Goal: Task Accomplishment & Management: Use online tool/utility

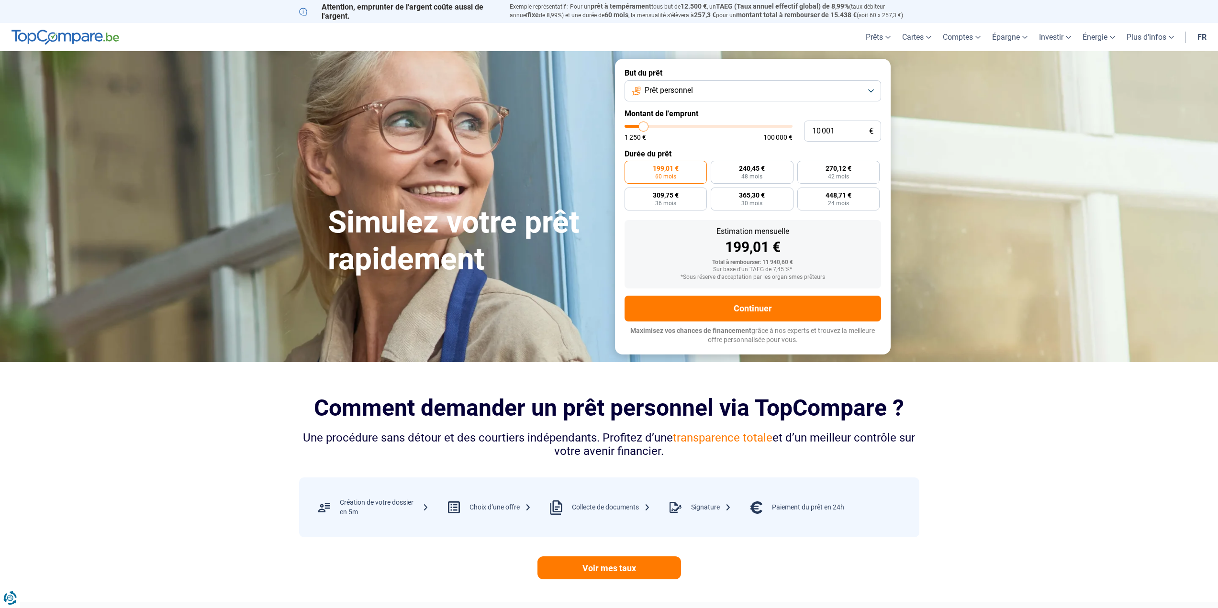
click at [749, 95] on button "Prêt personnel" at bounding box center [753, 90] width 257 height 21
type input "10 500"
type input "10500"
type input "11 000"
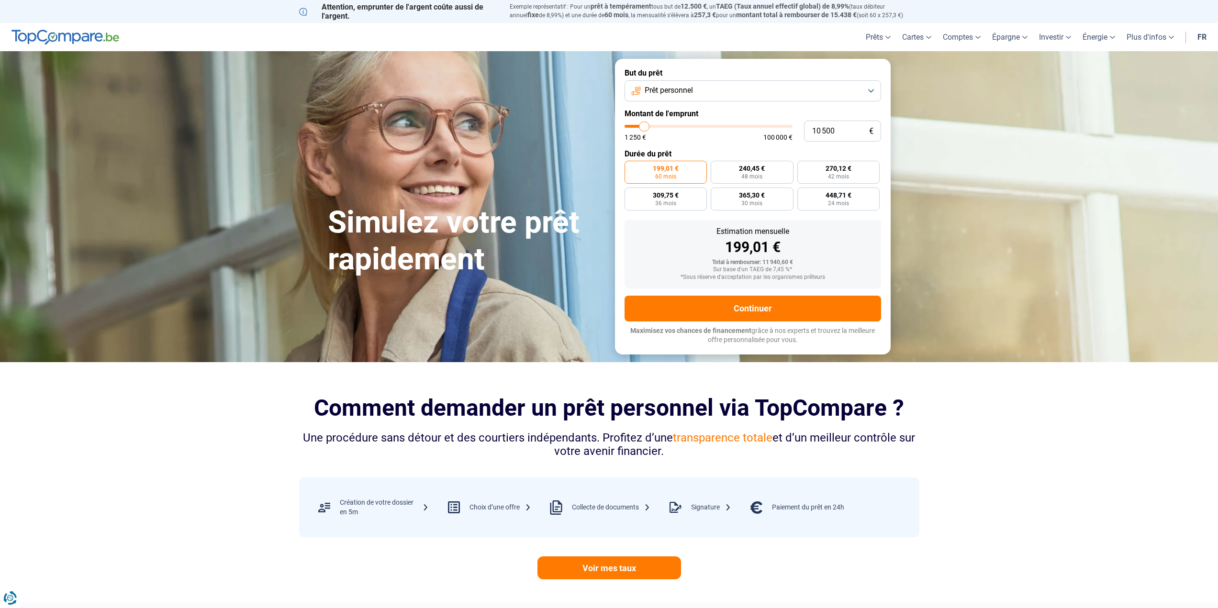
type input "11000"
type input "12 000"
type input "12000"
type input "13 500"
type input "13500"
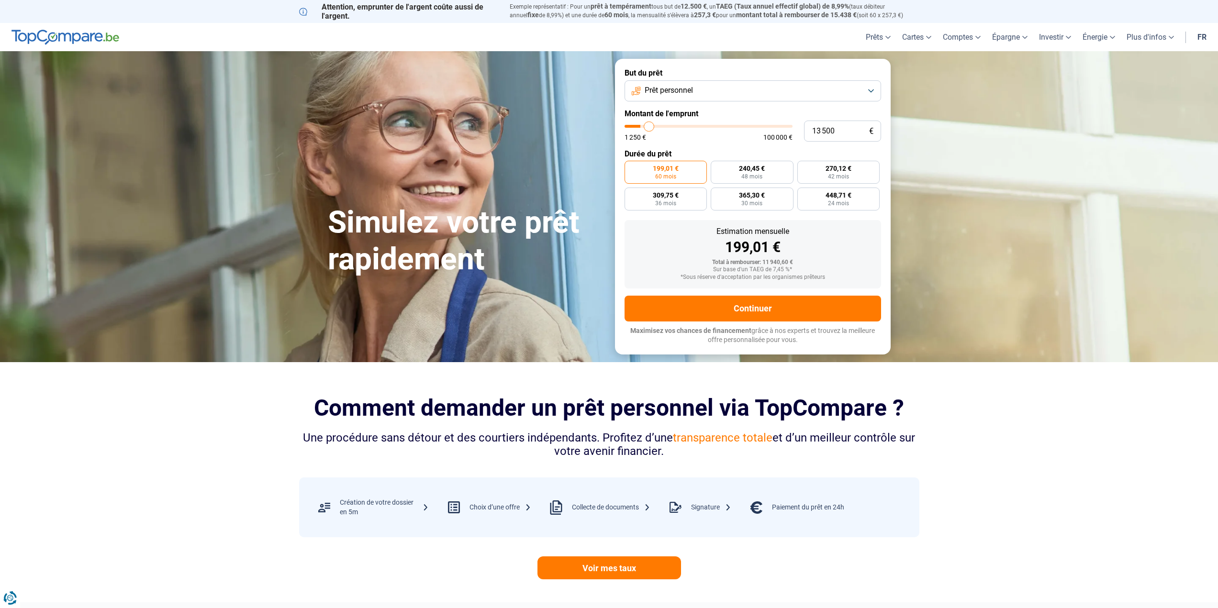
type input "14 750"
type input "14750"
type input "16 000"
type input "16000"
type input "17 500"
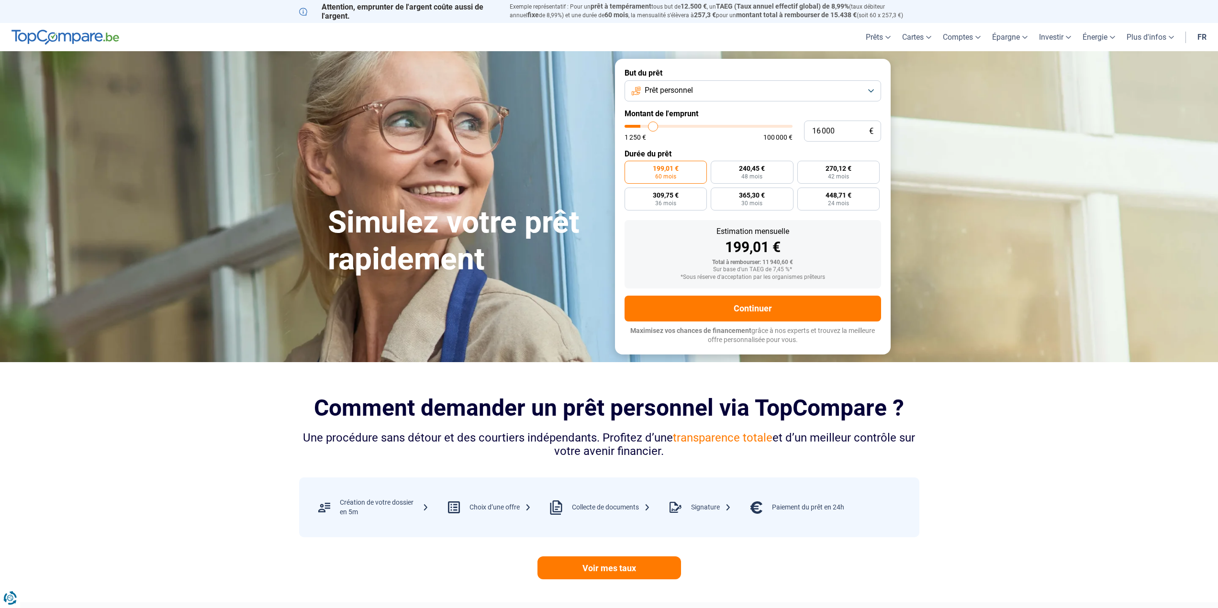
type input "17500"
type input "19 250"
type input "19250"
type input "19 750"
type input "19750"
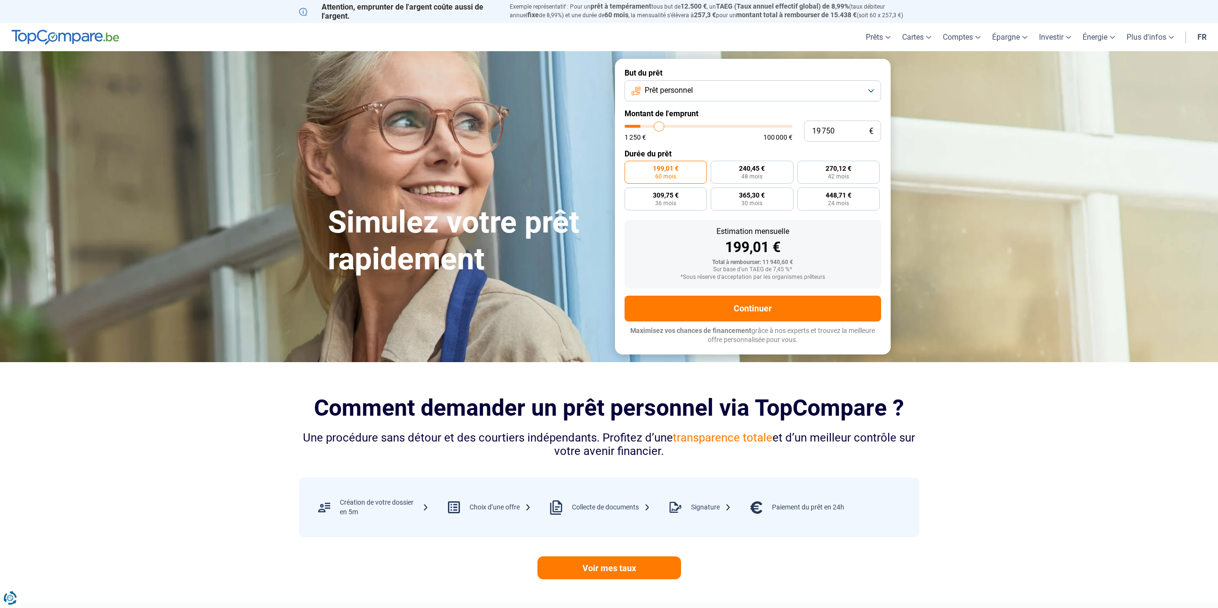
type input "20 750"
type input "20750"
type input "21 750"
type input "21750"
type input "23 000"
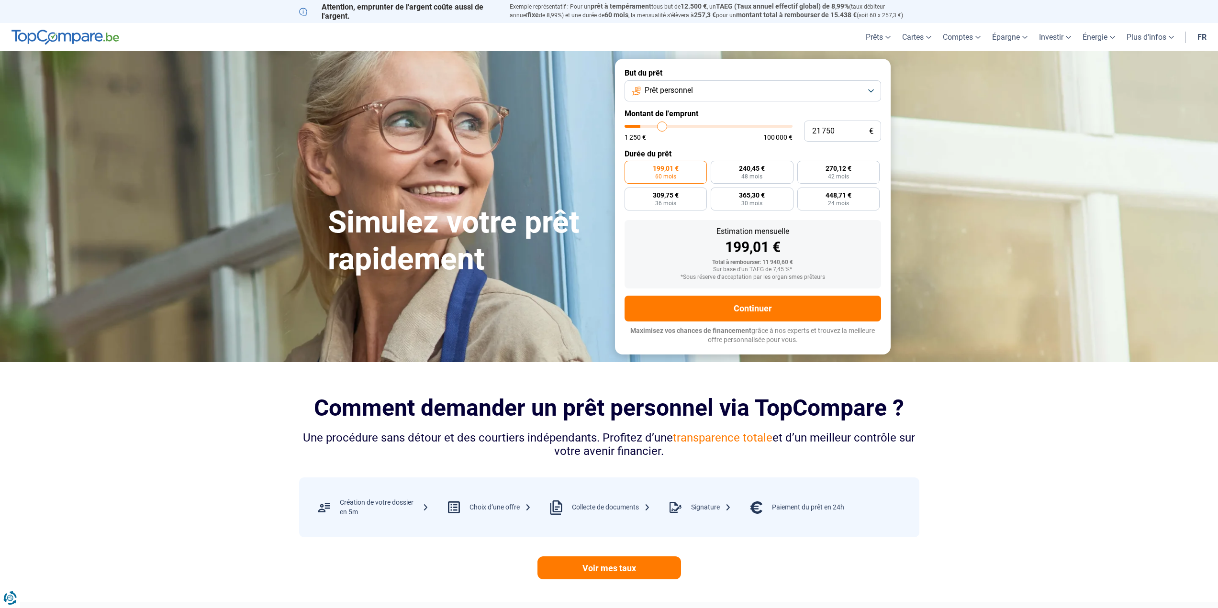
type input "23000"
type input "23 750"
type input "23750"
type input "25 750"
type input "25750"
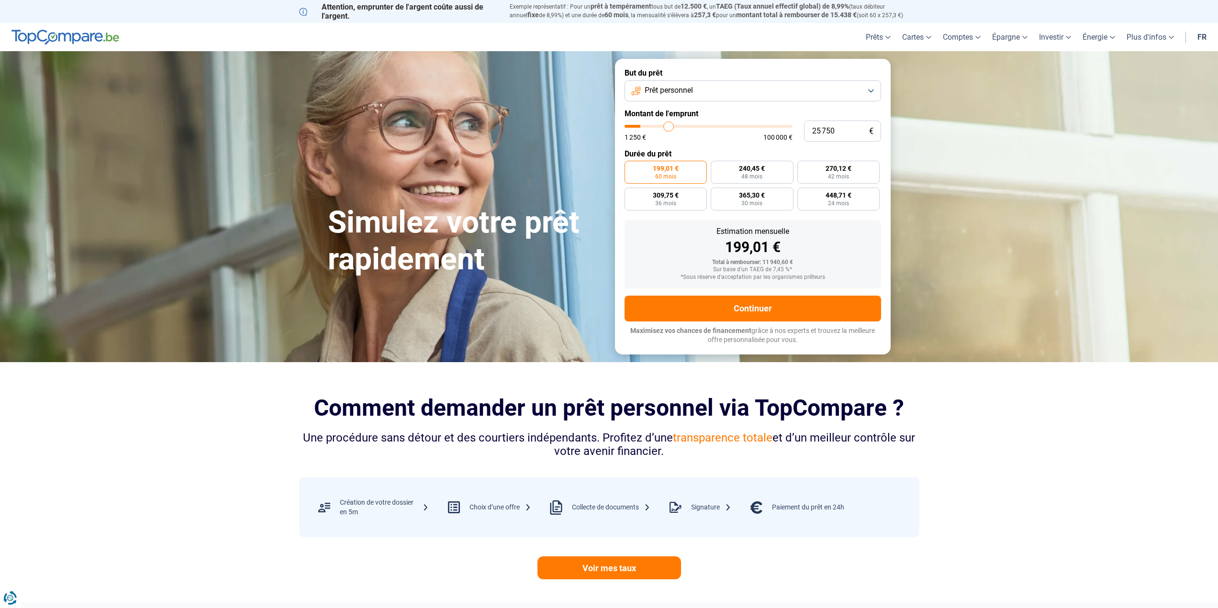
type input "26 500"
type input "26500"
type input "28 000"
type input "28000"
type input "29 000"
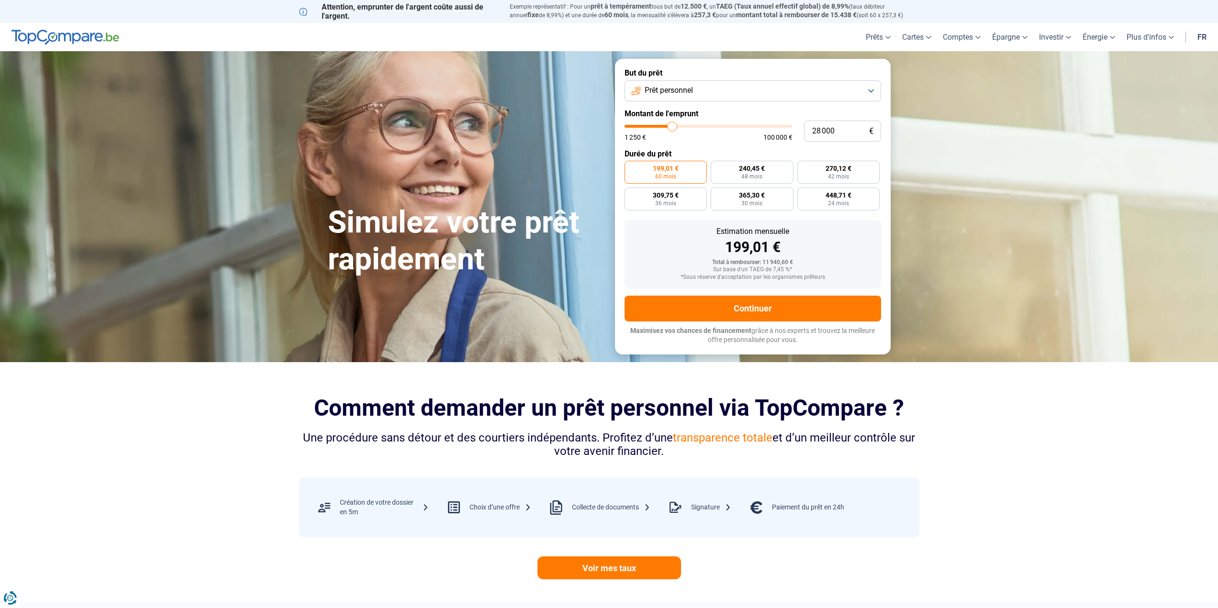
type input "29000"
type input "30 500"
type input "30500"
type input "31 000"
type input "31000"
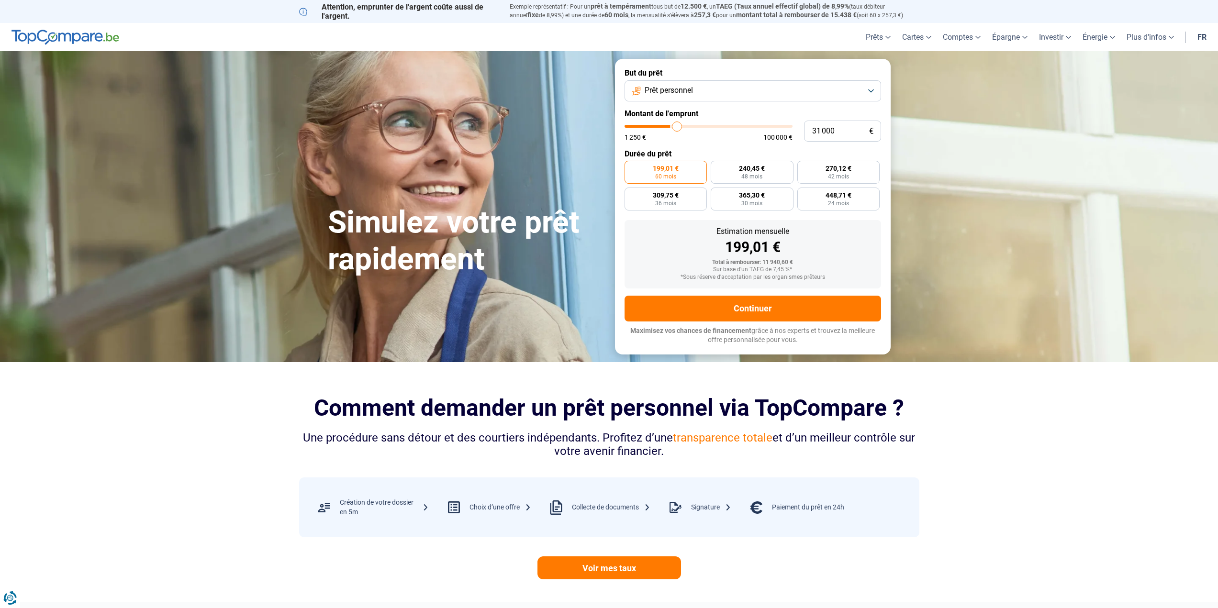
type input "32 000"
type input "32000"
type input "32 250"
type input "32250"
type input "32 750"
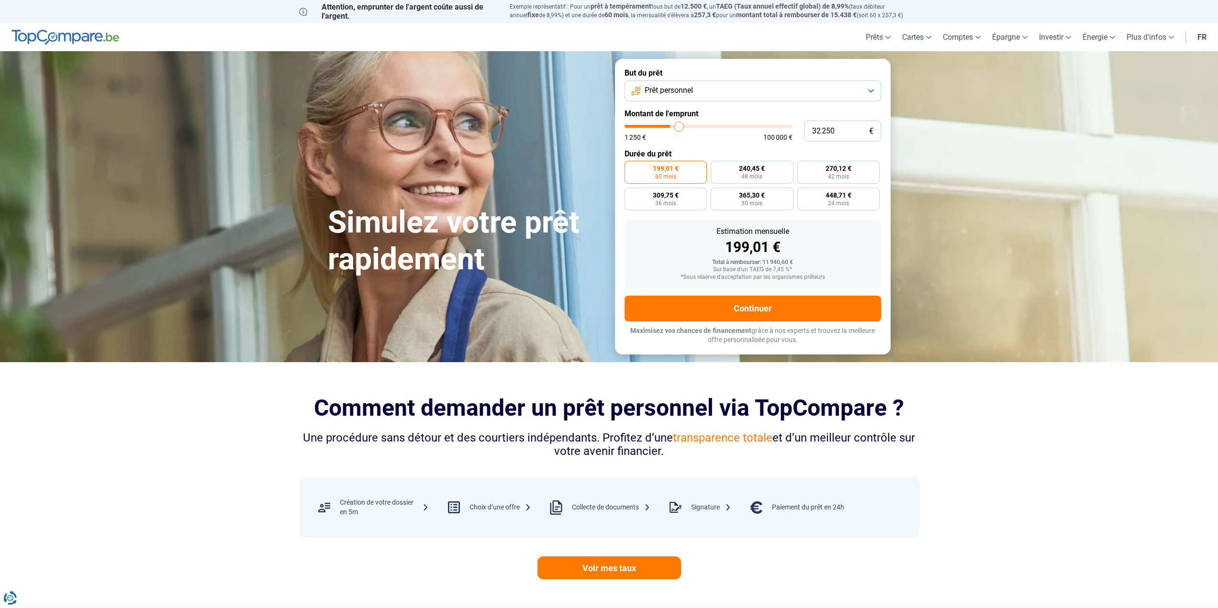
type input "32750"
type input "33 500"
type input "33500"
type input "34 000"
type input "34000"
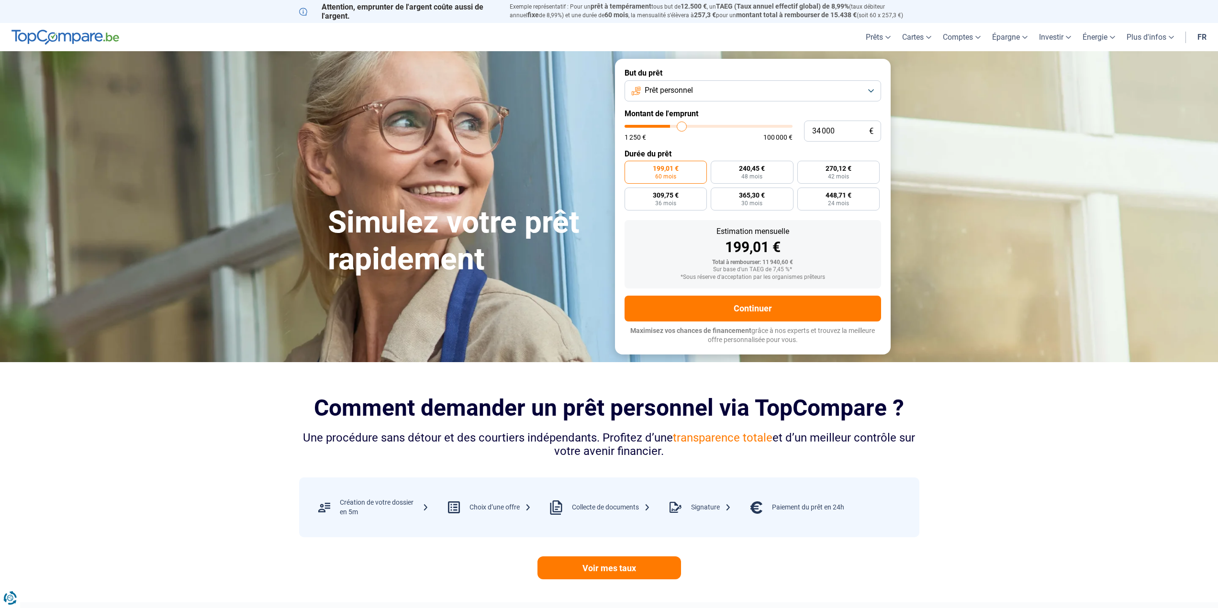
type input "35 000"
type input "35000"
type input "35 250"
type input "35250"
type input "36 250"
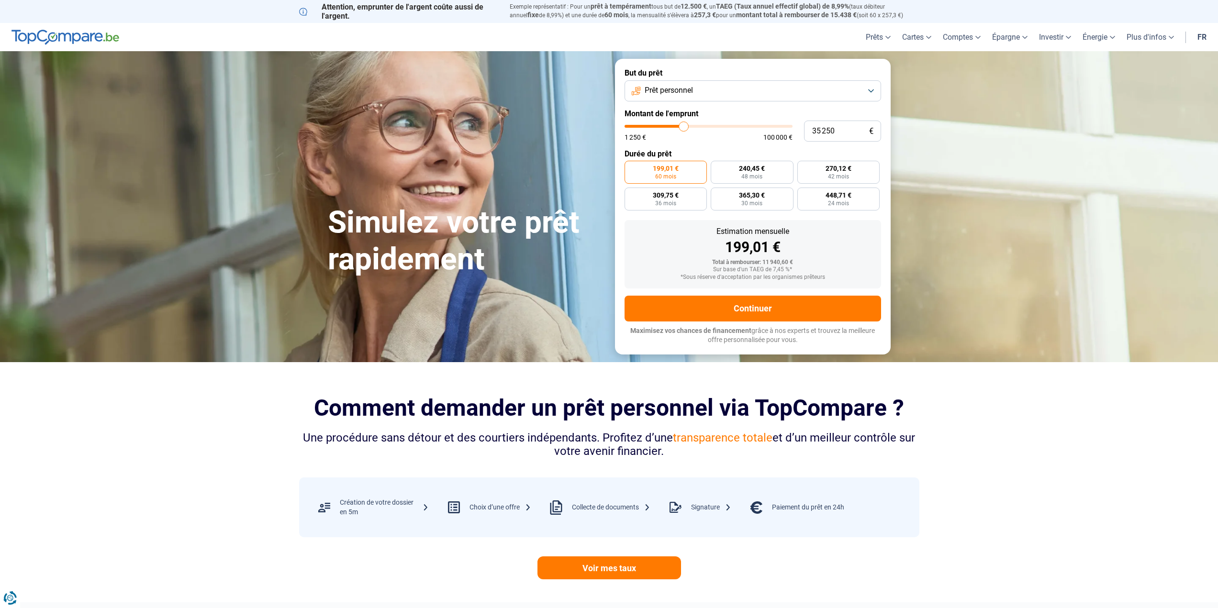
type input "36250"
type input "37 250"
type input "37250"
type input "38 250"
type input "38250"
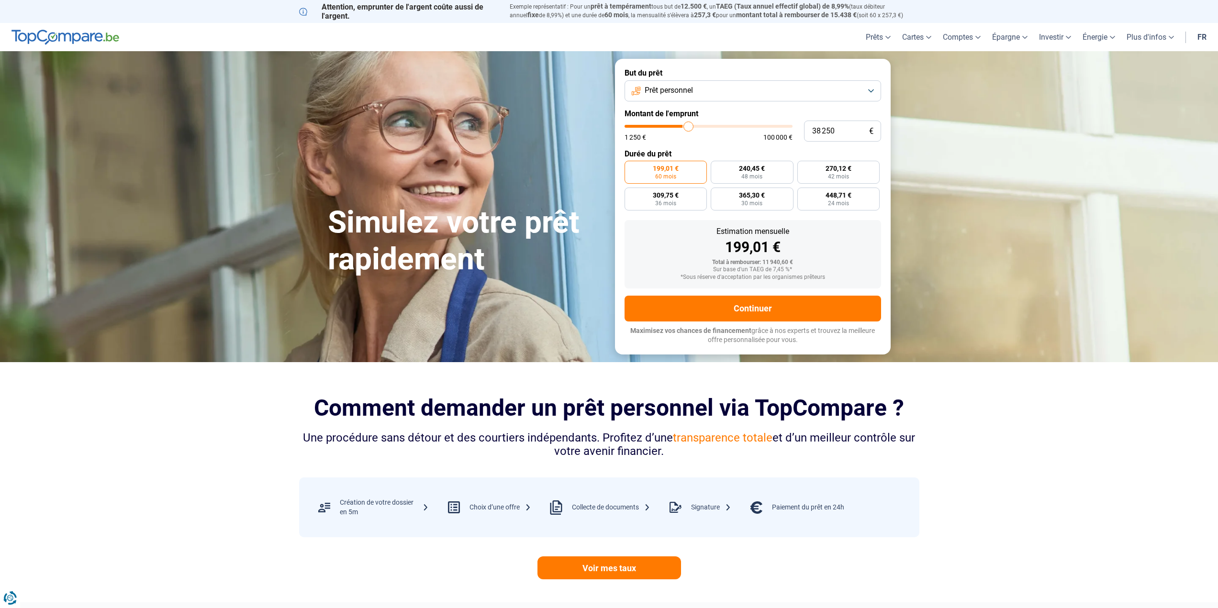
type input "39 250"
type input "39250"
type input "39 750"
type input "39750"
type input "40 250"
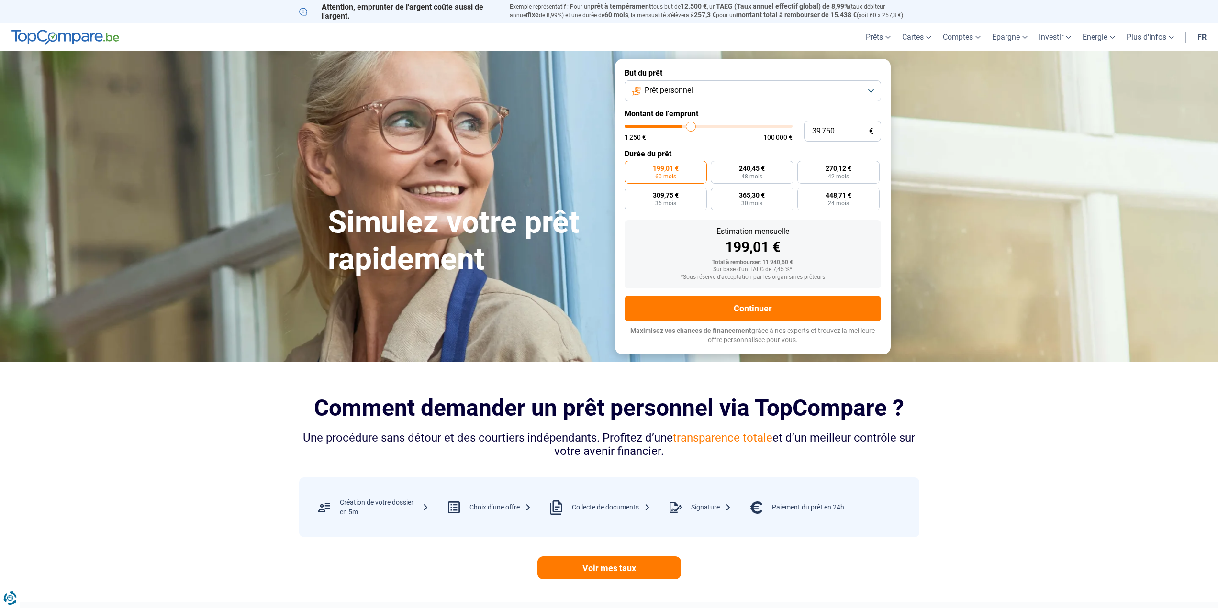
type input "40250"
type input "41 000"
type input "41000"
type input "41 500"
type input "41500"
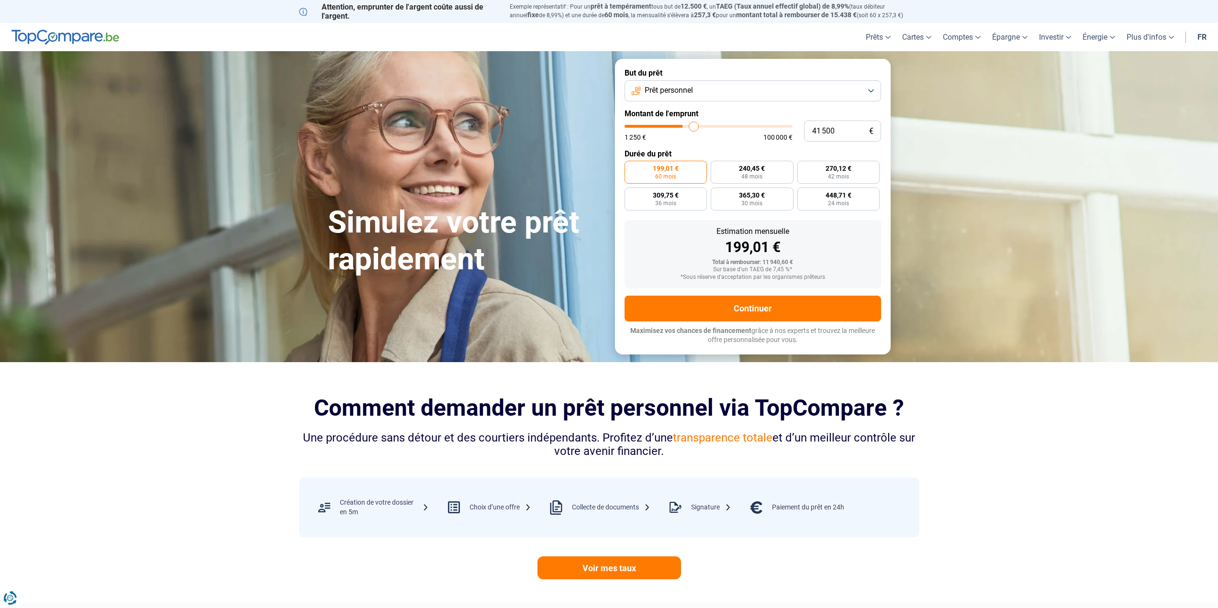
type input "42 500"
type input "42500"
type input "42 750"
type input "42750"
type input "43 750"
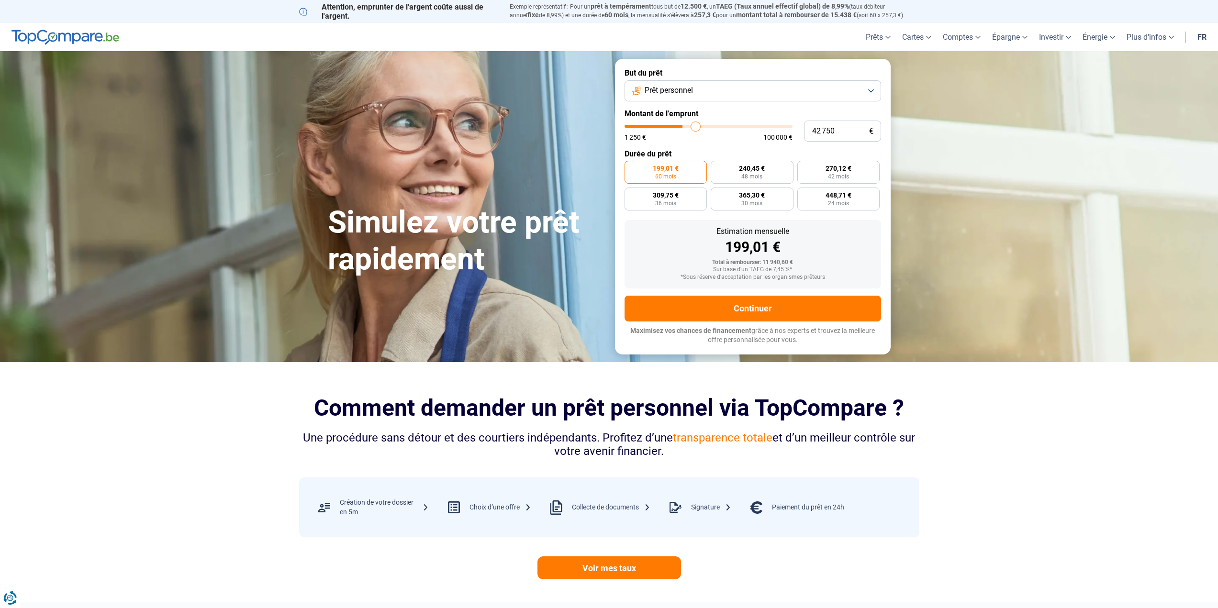
type input "43750"
type input "43 000"
type input "43000"
type input "41 250"
type input "41250"
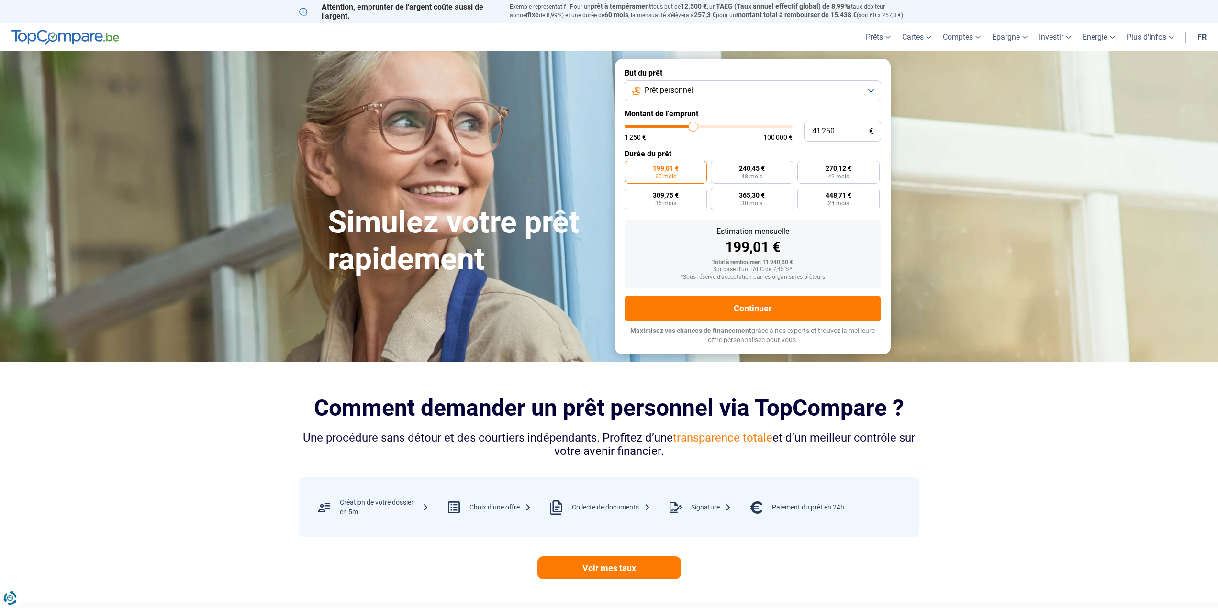
type input "38 750"
type input "38750"
type input "37 250"
type input "37250"
type input "35 500"
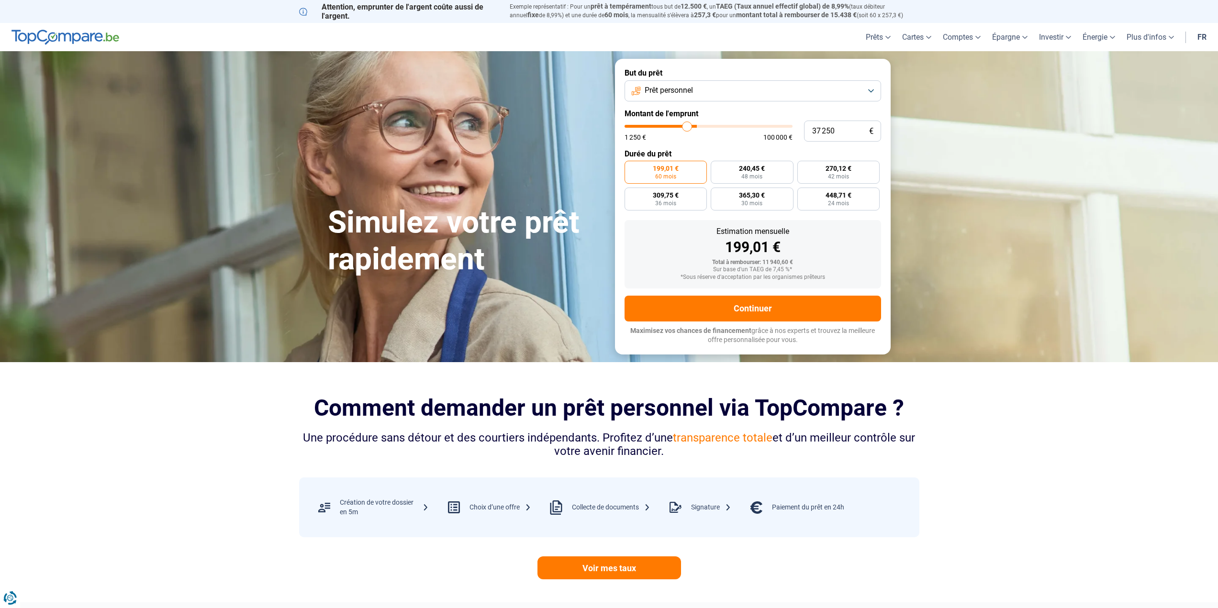
type input "35500"
type input "34 000"
type input "34000"
type input "32 500"
type input "32500"
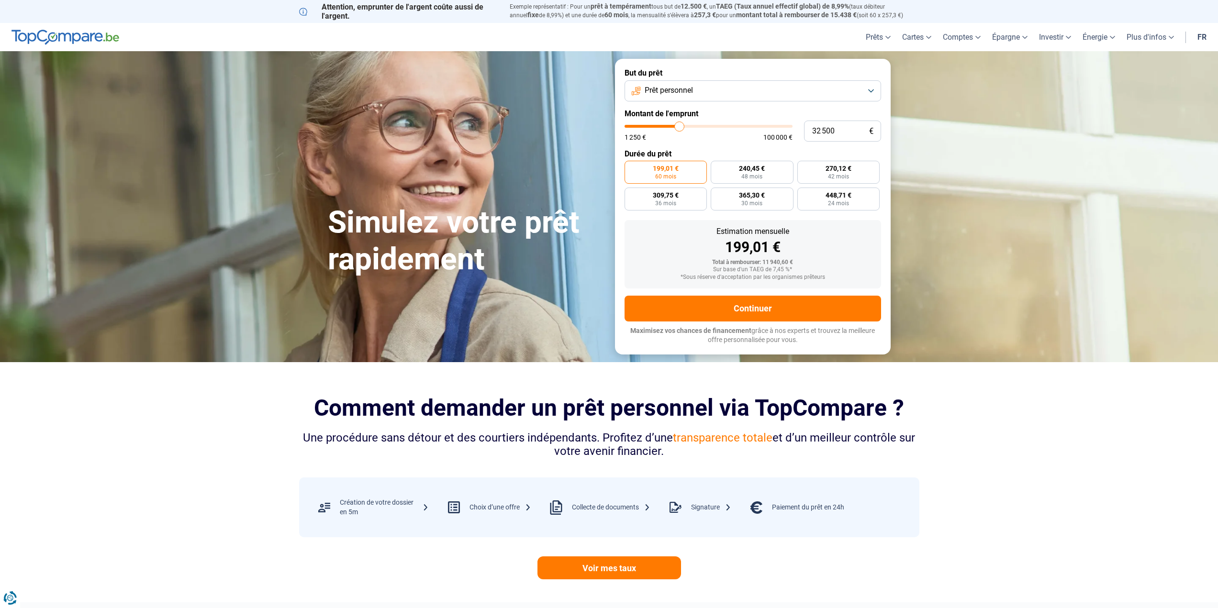
type input "31 000"
type input "31000"
type input "29 500"
type input "29500"
type input "28 250"
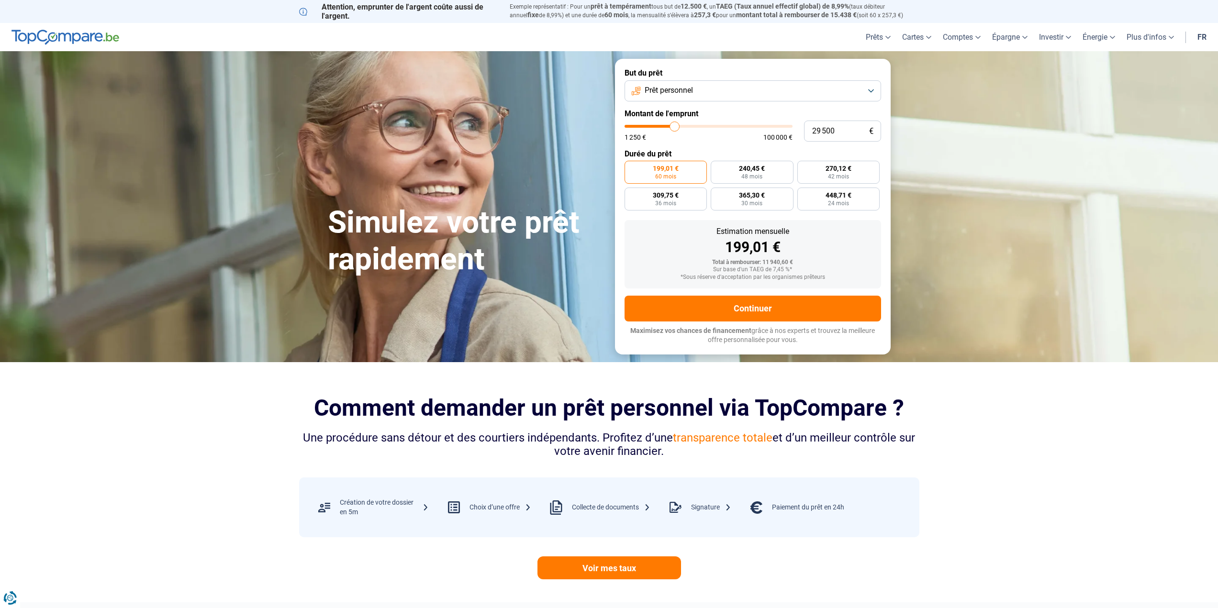
type input "28250"
type input "27 750"
type input "27750"
type input "27 250"
type input "27250"
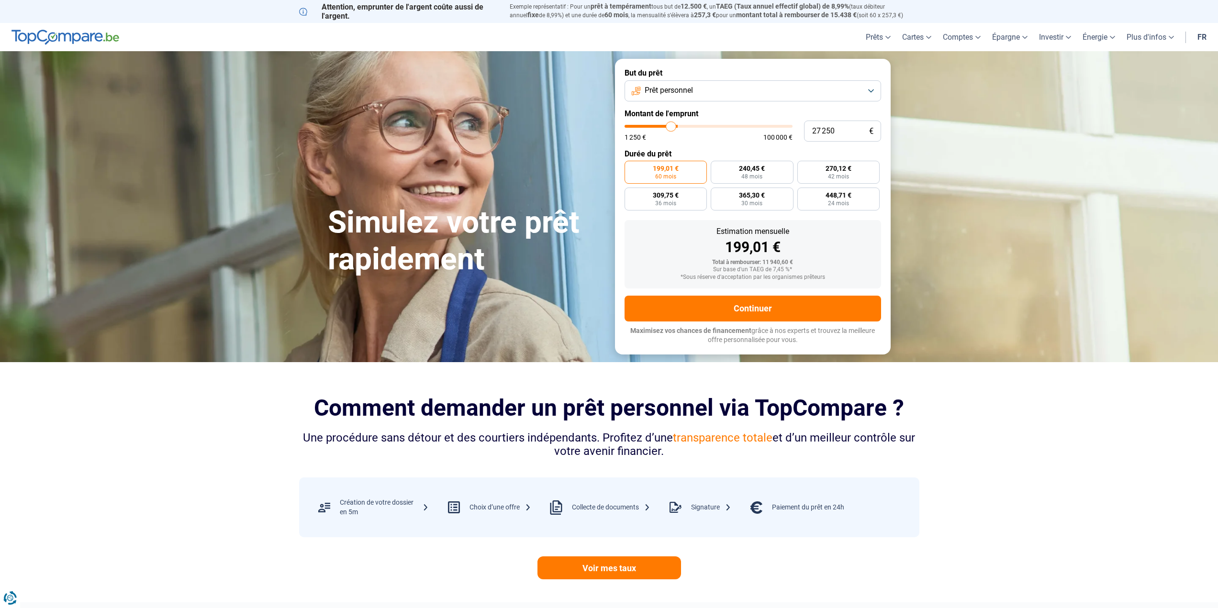
type input "26 000"
type input "26000"
type input "25 750"
type input "25750"
type input "25 000"
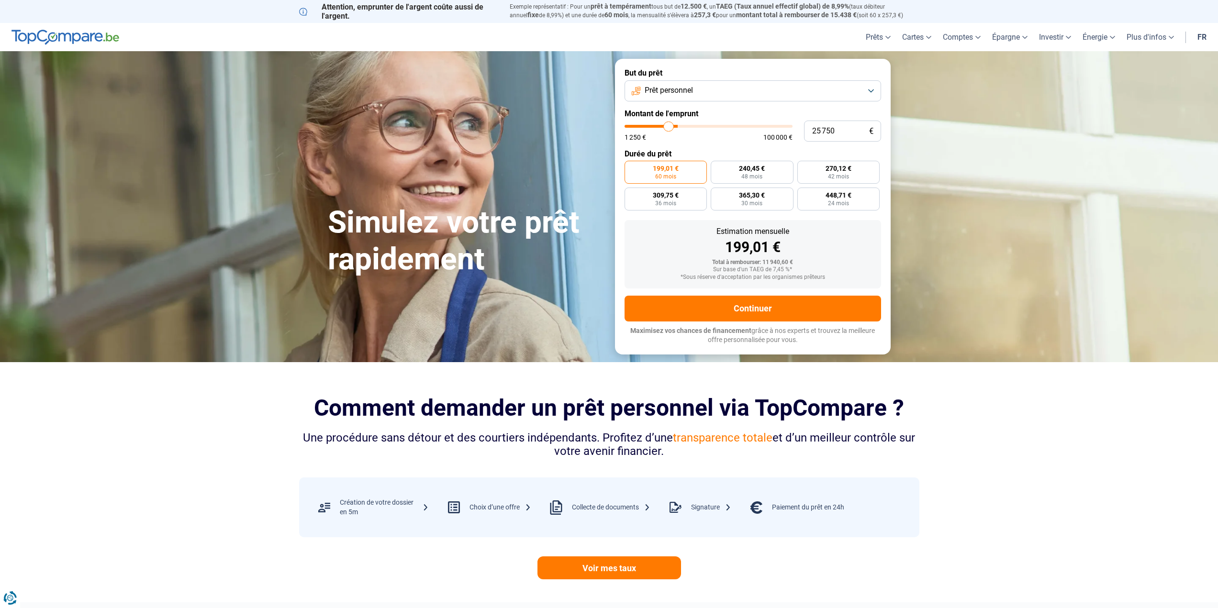
type input "25000"
type input "24 250"
type input "24250"
type input "23 500"
type input "23500"
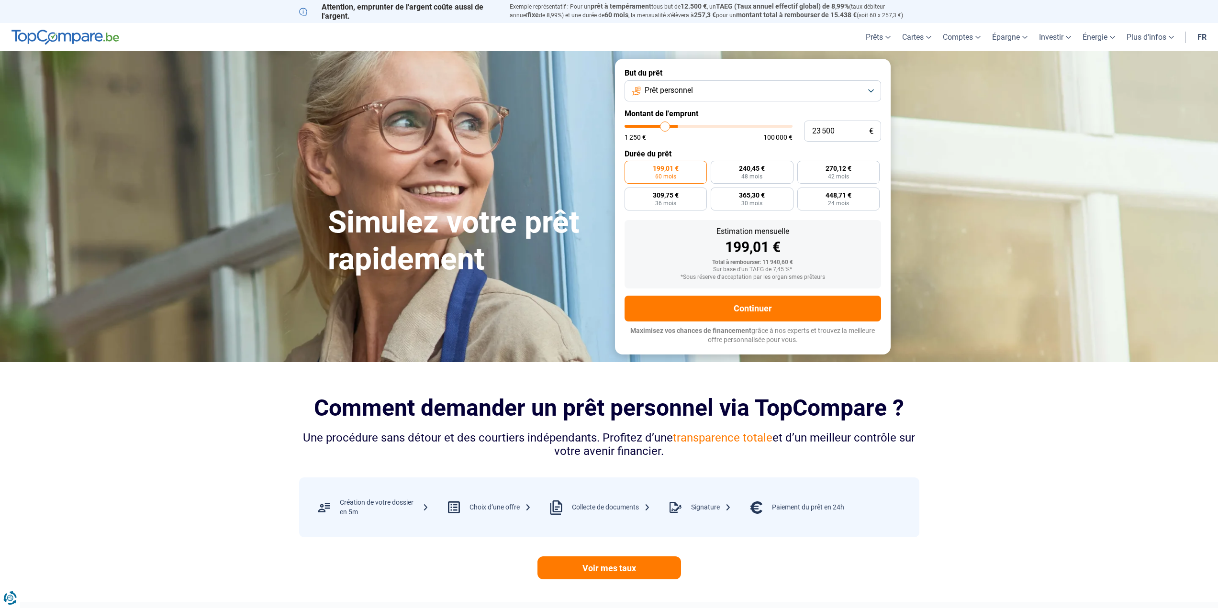
type input "23 000"
type input "23000"
type input "22 750"
type input "22750"
type input "22 250"
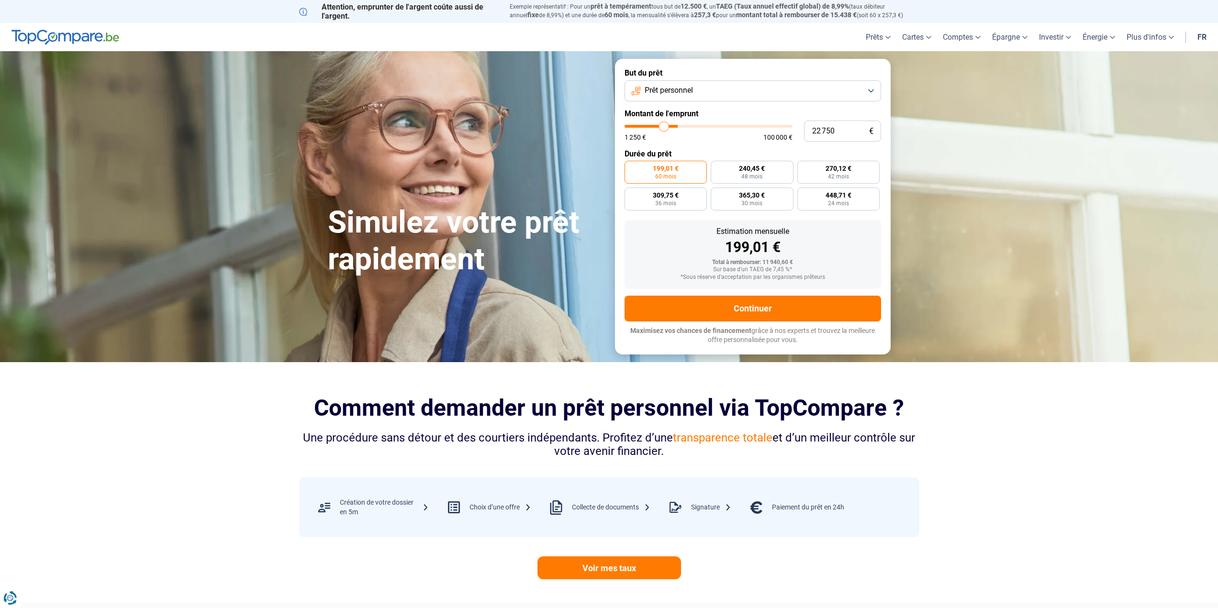
type input "22250"
type input "21 250"
type input "21250"
type input "20 500"
type input "20500"
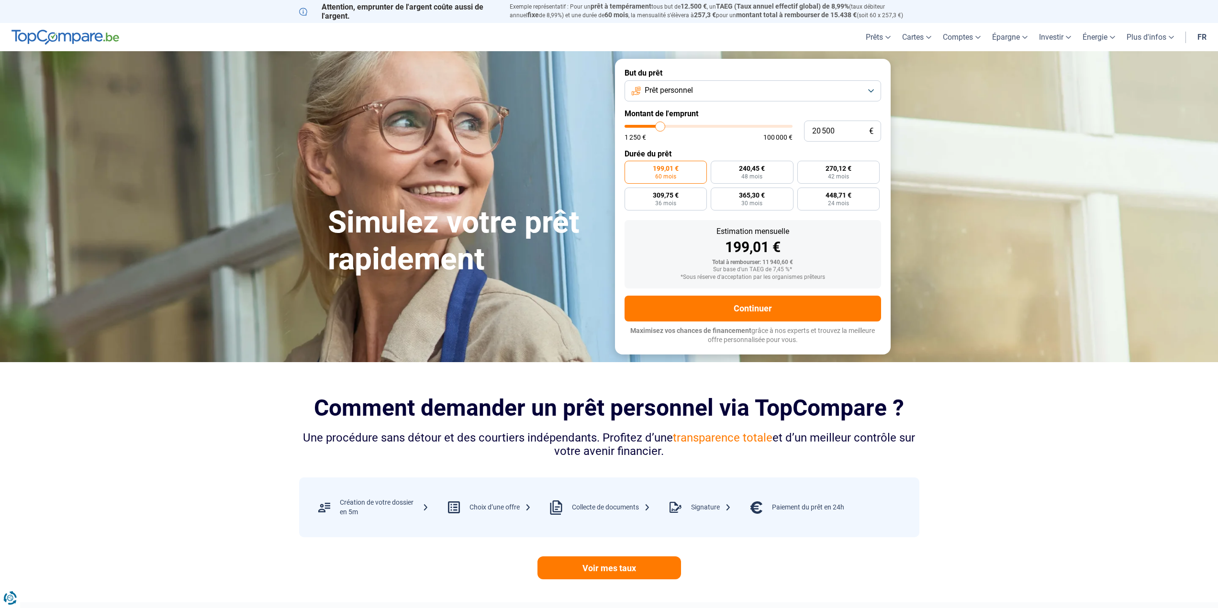
type input "20 000"
type input "20000"
type input "19 000"
type input "19000"
type input "18 750"
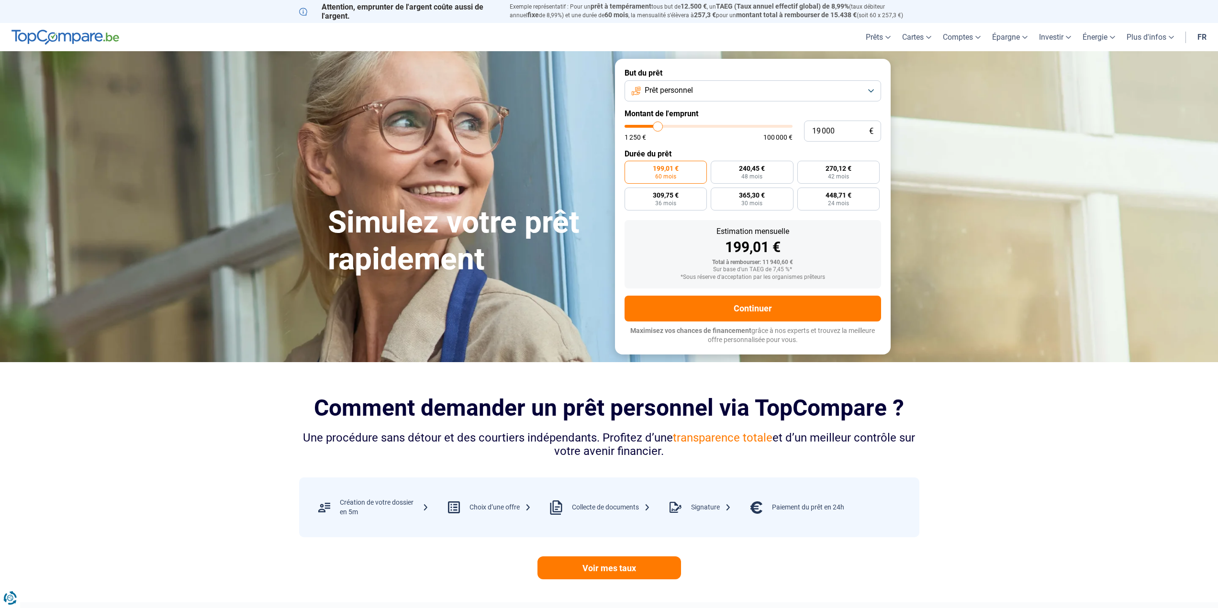
type input "18750"
type input "18 000"
type input "18000"
type input "17 500"
type input "17500"
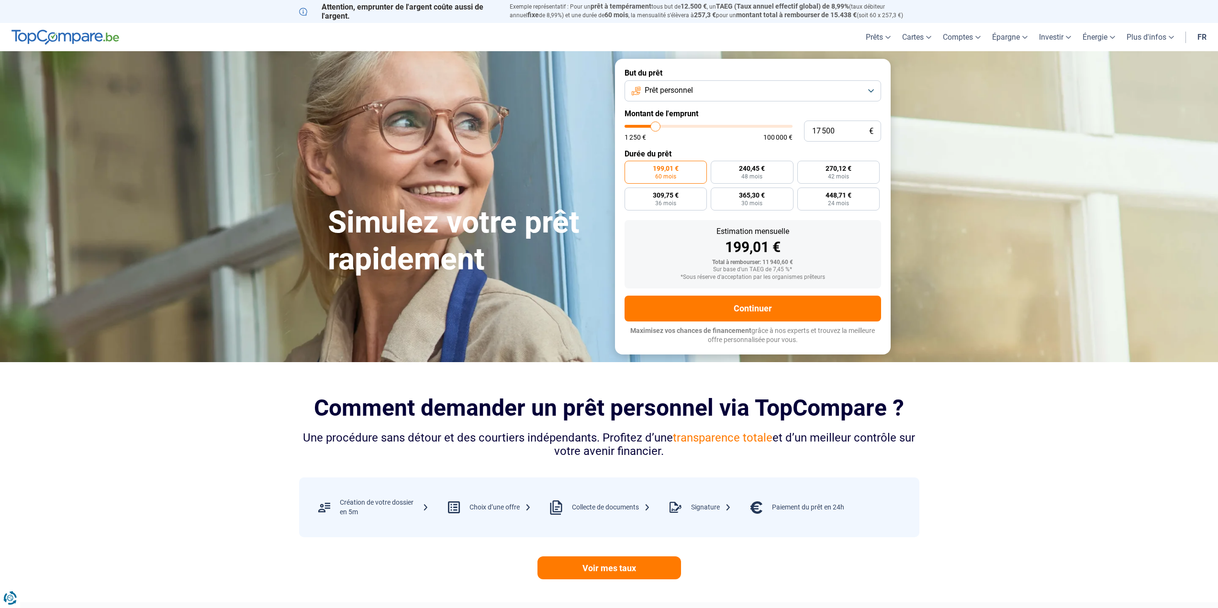
type input "16 500"
type input "16500"
type input "16 250"
type input "16250"
type input "16 000"
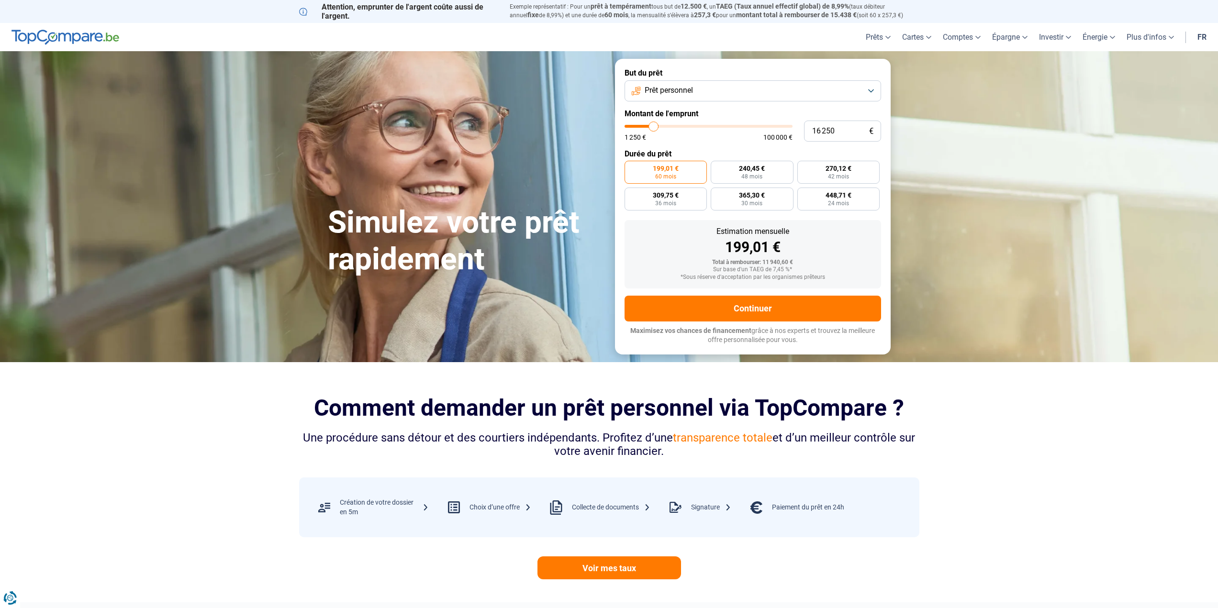
type input "16000"
type input "15 750"
type input "15750"
type input "15 000"
type input "15000"
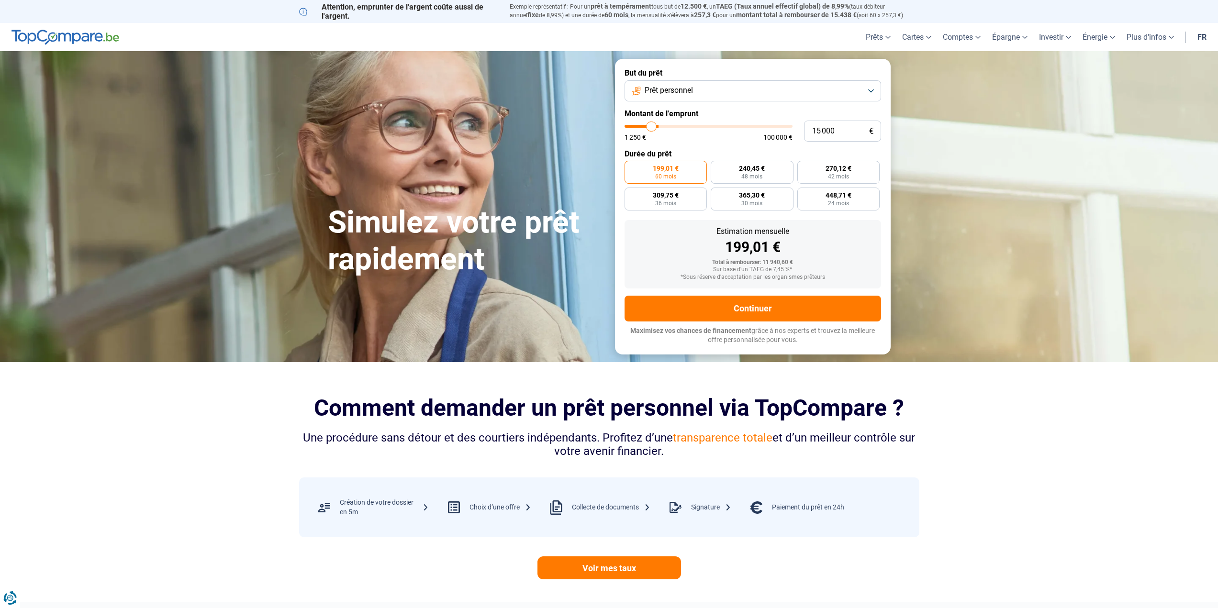
type input "14 750"
type input "14750"
type input "14 000"
type input "14000"
type input "13 500"
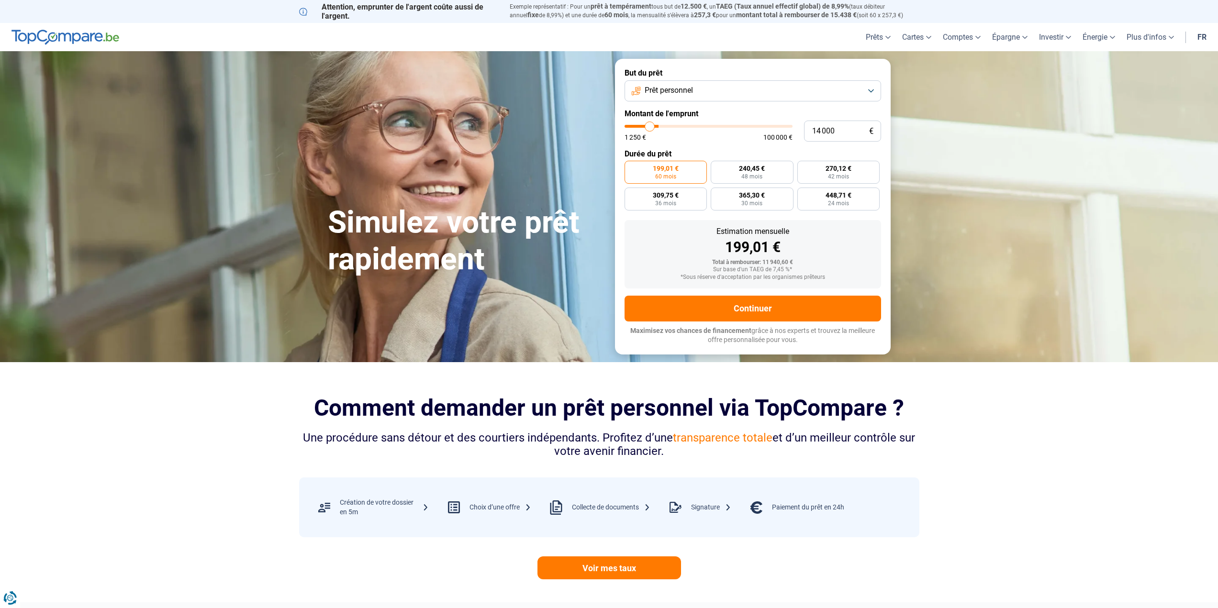
type input "13500"
type input "13 250"
type input "13250"
type input "12 750"
type input "12750"
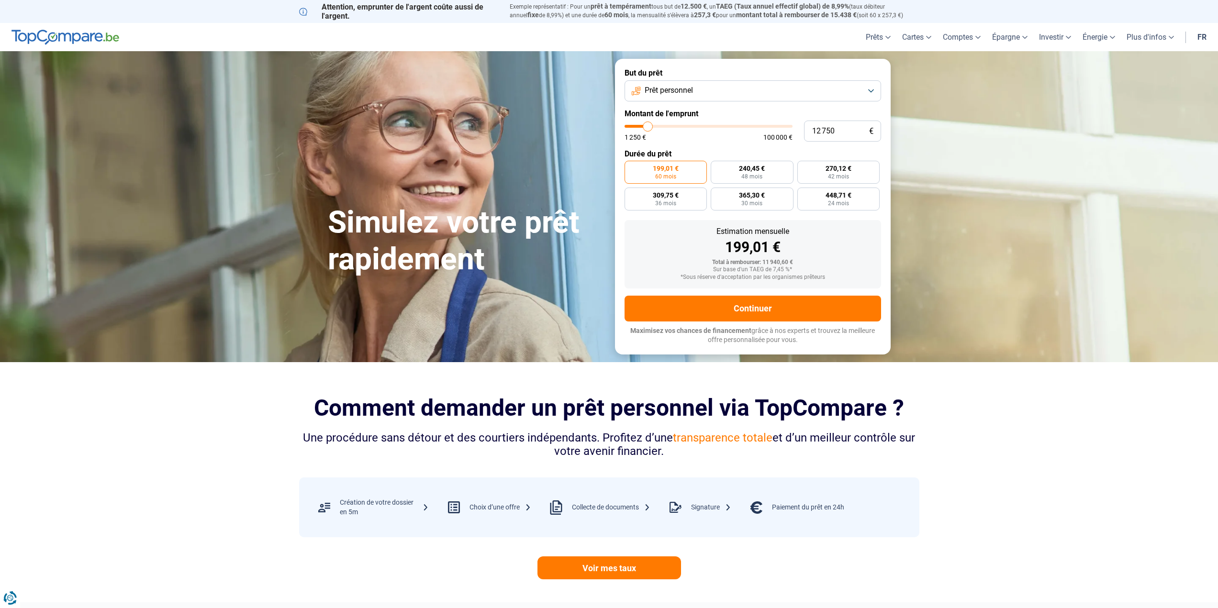
type input "12 500"
type input "12500"
type input "11 750"
type input "11750"
type input "11 500"
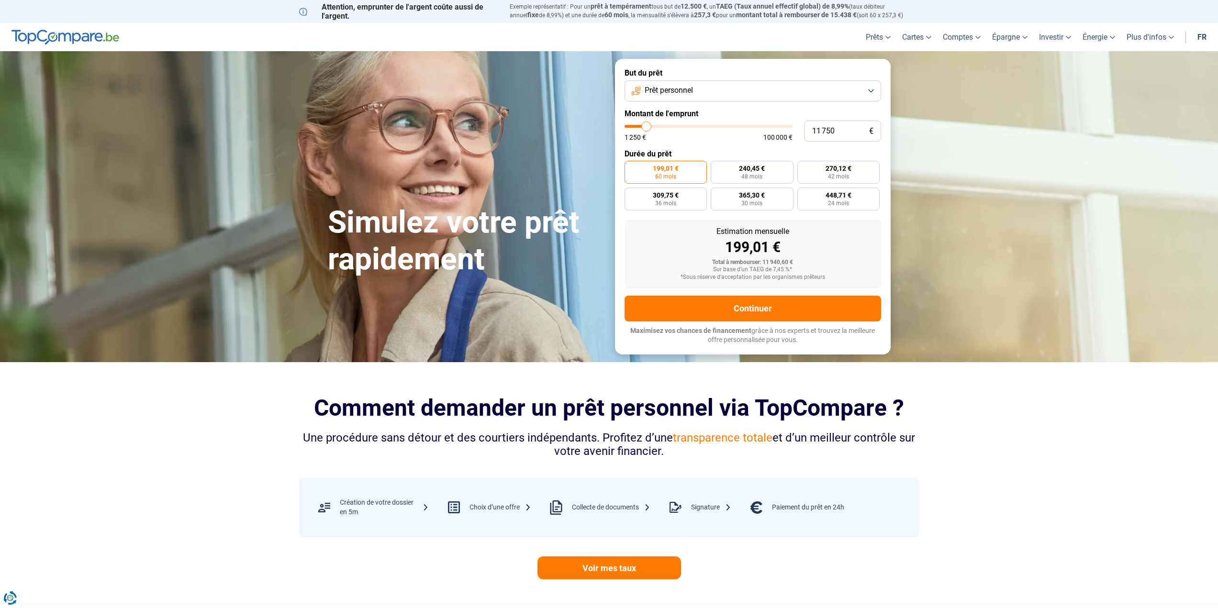
type input "11500"
type input "11 000"
type input "11000"
type input "10 500"
type input "10500"
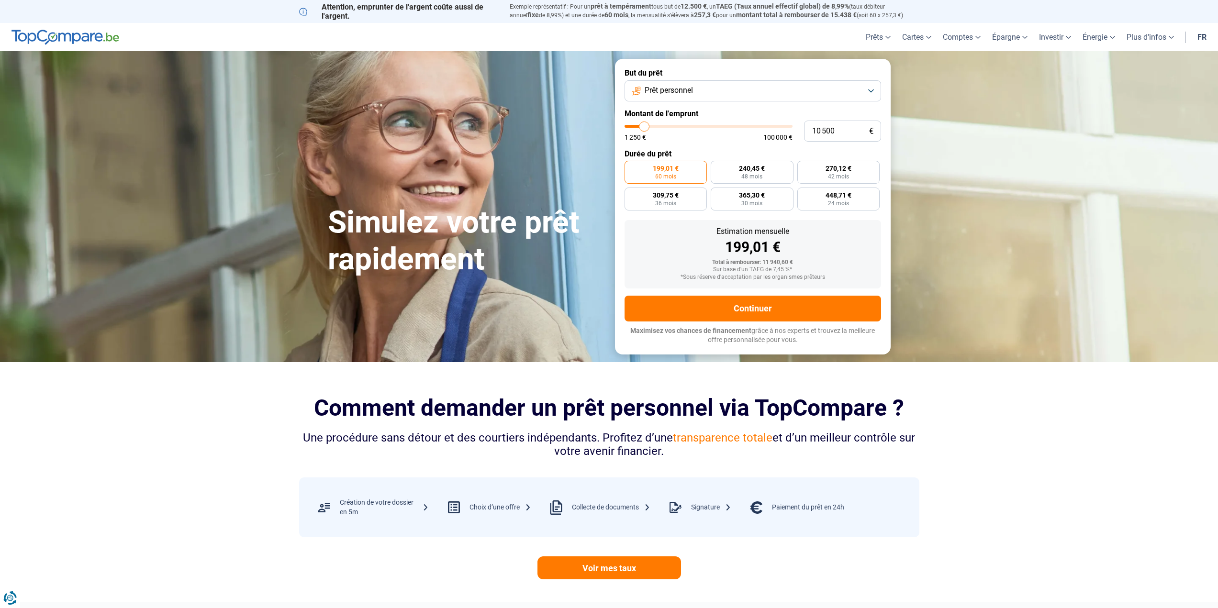
type input "10 250"
type input "10250"
type input "10 000"
type input "10000"
type input "9 750"
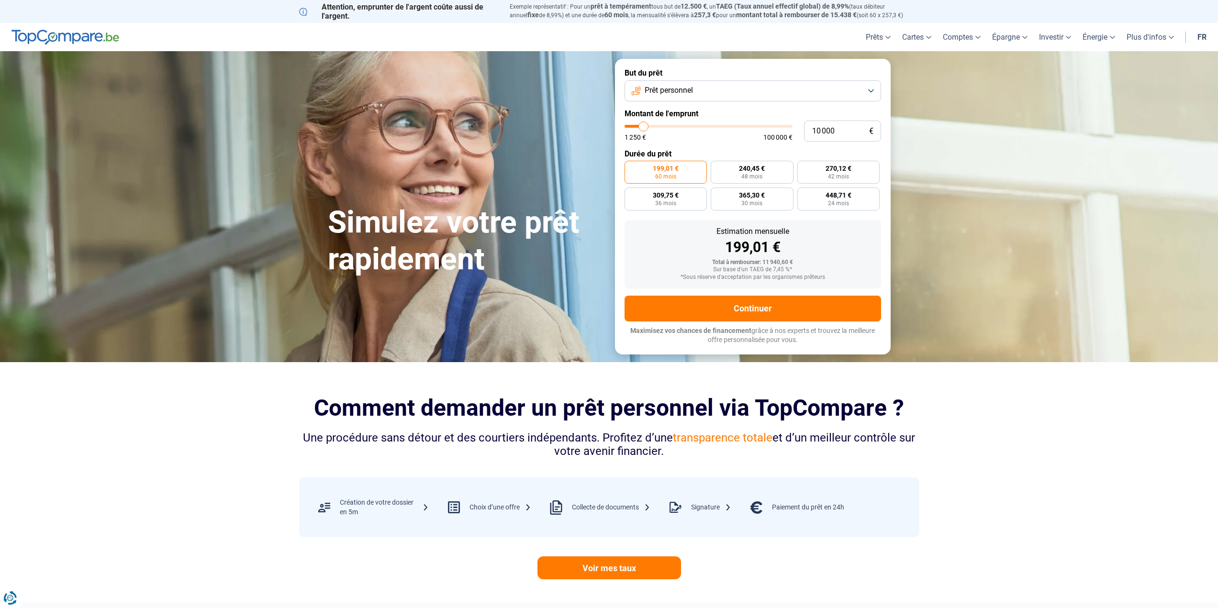
type input "9750"
type input "9 000"
type input "9000"
type input "8 750"
type input "8750"
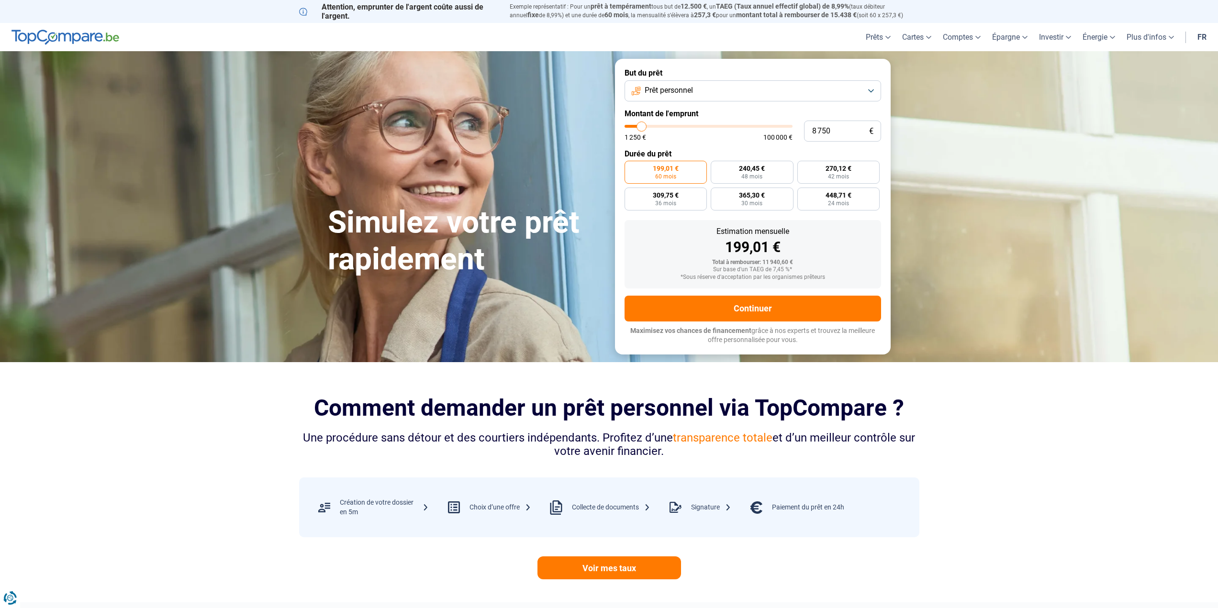
type input "8 500"
type input "8500"
type input "8 250"
type input "8250"
type input "8 000"
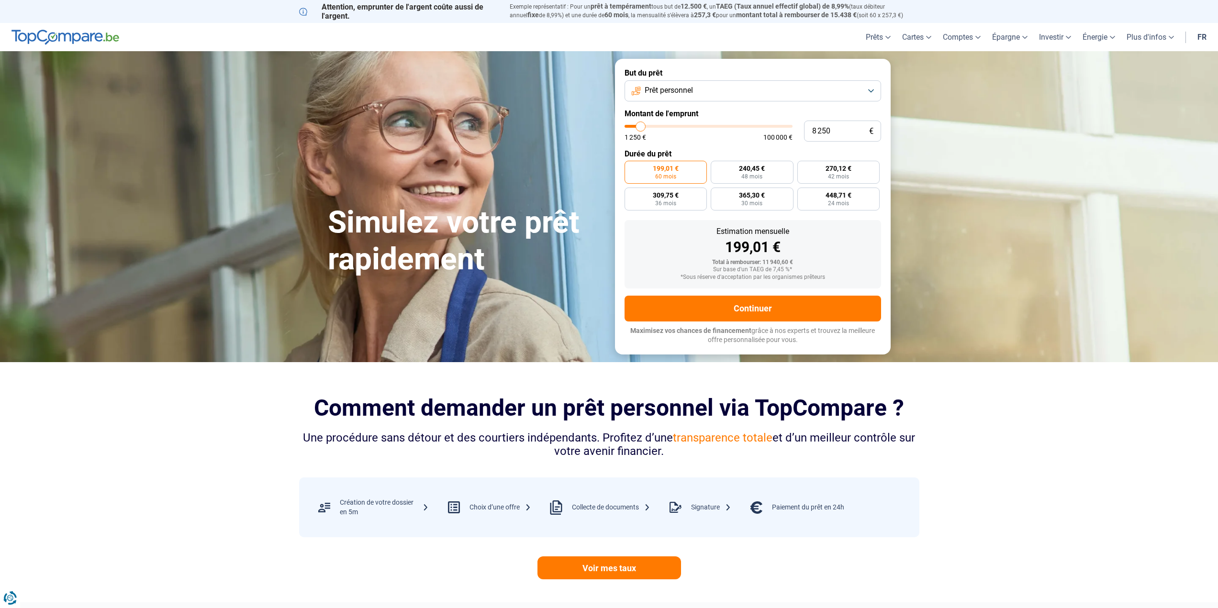
type input "8000"
type input "7 500"
type input "7500"
type input "7 250"
type input "7250"
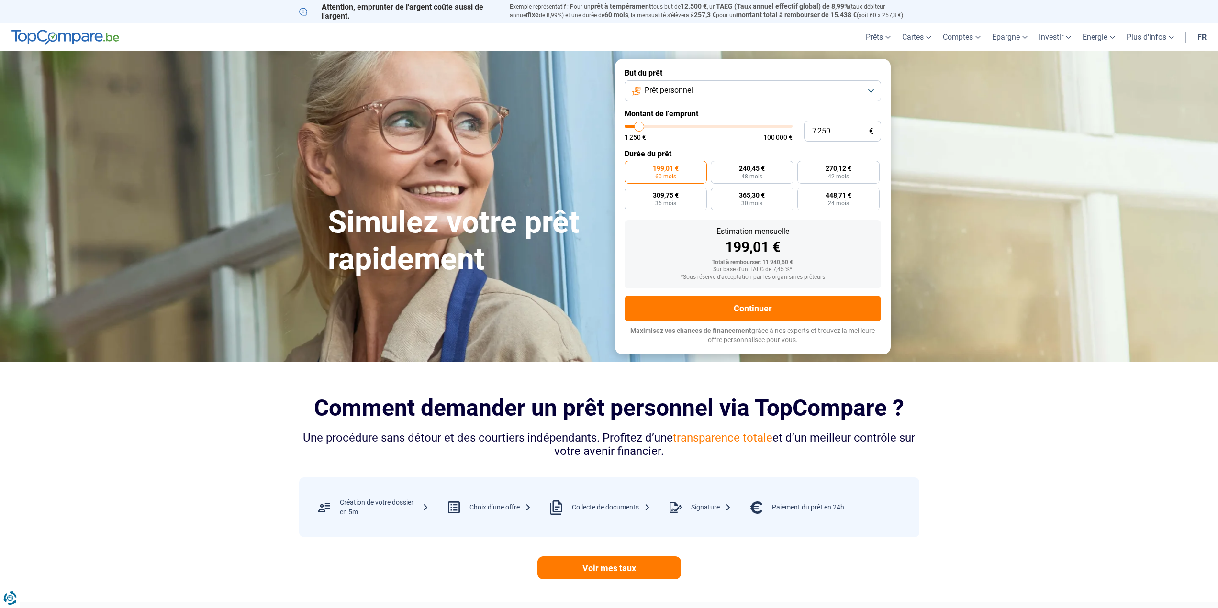
type input "6 750"
type input "6750"
type input "6 500"
type input "6500"
type input "6 000"
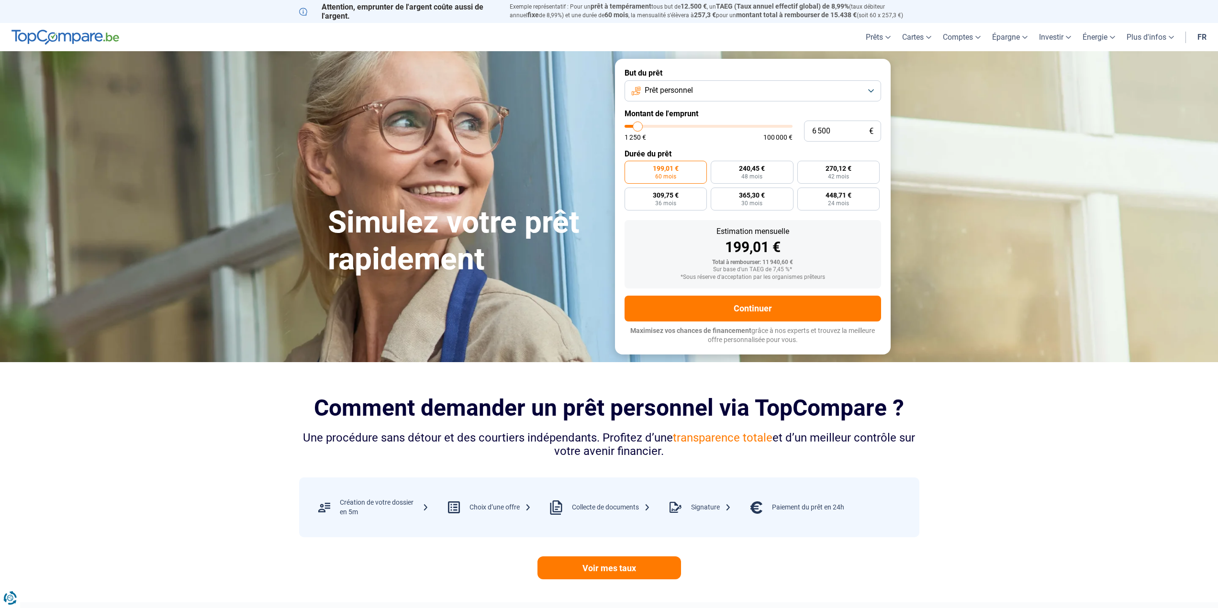
type input "6000"
type input "5 750"
type input "5750"
type input "5 500"
type input "5500"
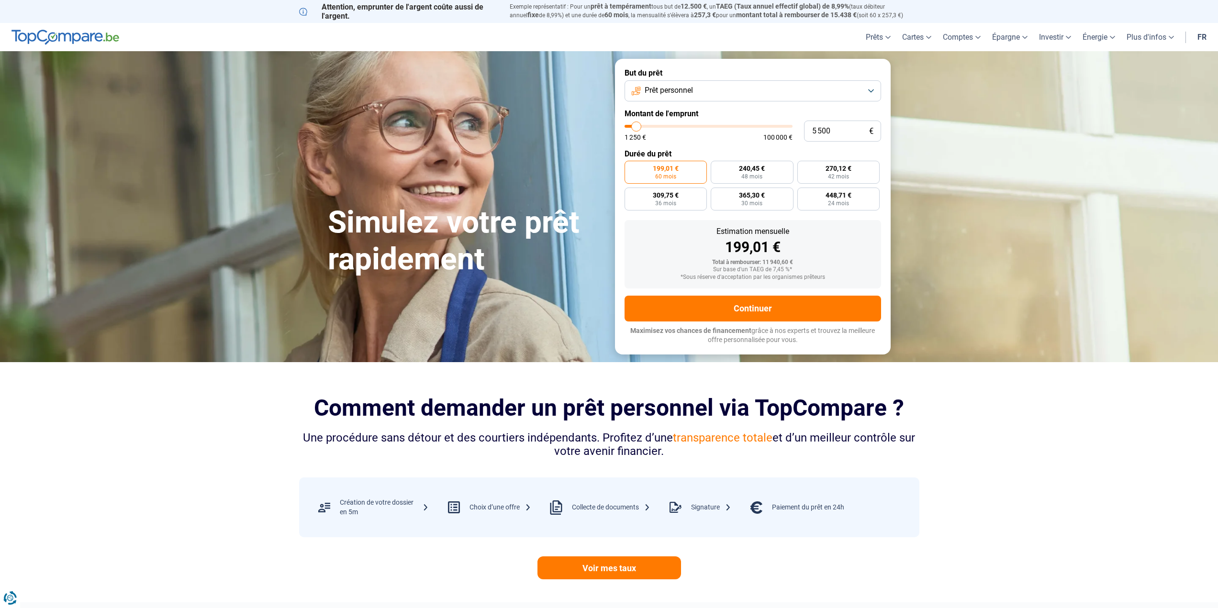
type input "5 000"
type input "5000"
type input "4 250"
type input "4250"
type input "3 750"
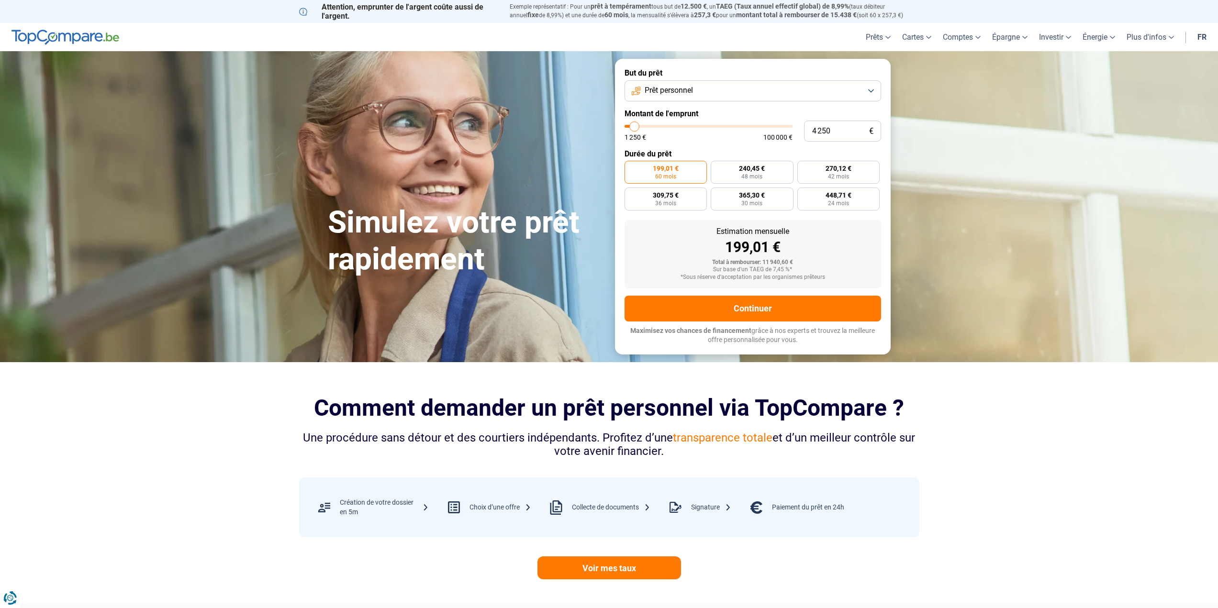
type input "3750"
type input "3 500"
type input "3500"
type input "3 000"
type input "3000"
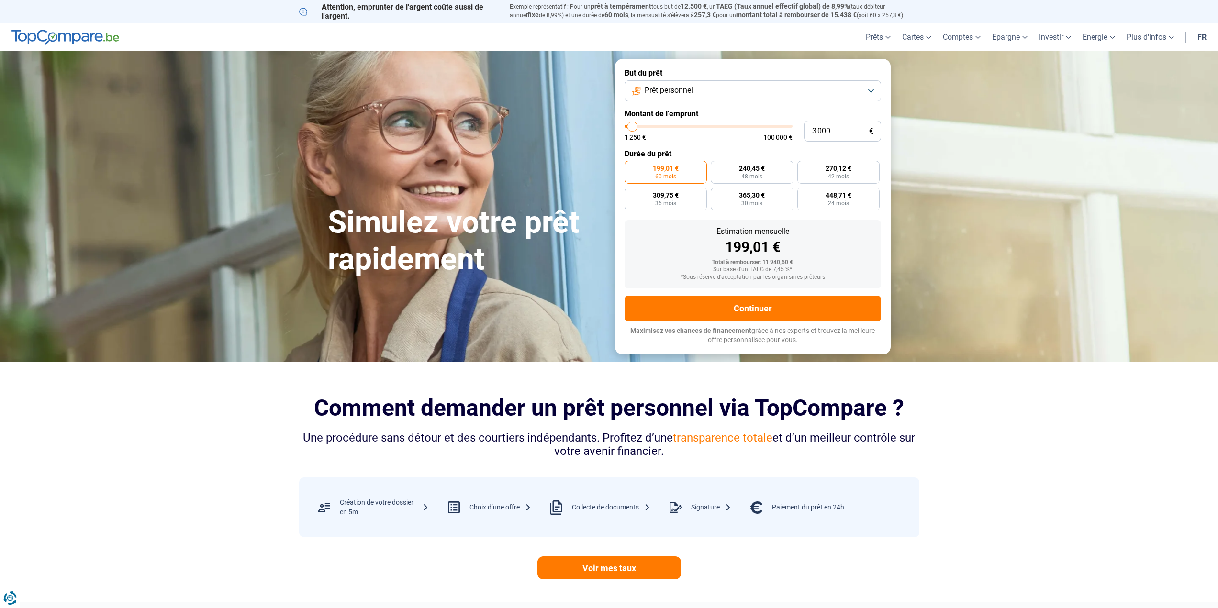
type input "2 750"
type input "2750"
drag, startPoint x: 645, startPoint y: 127, endPoint x: 631, endPoint y: 127, distance: 13.4
click at [631, 127] on input "range" at bounding box center [709, 126] width 168 height 3
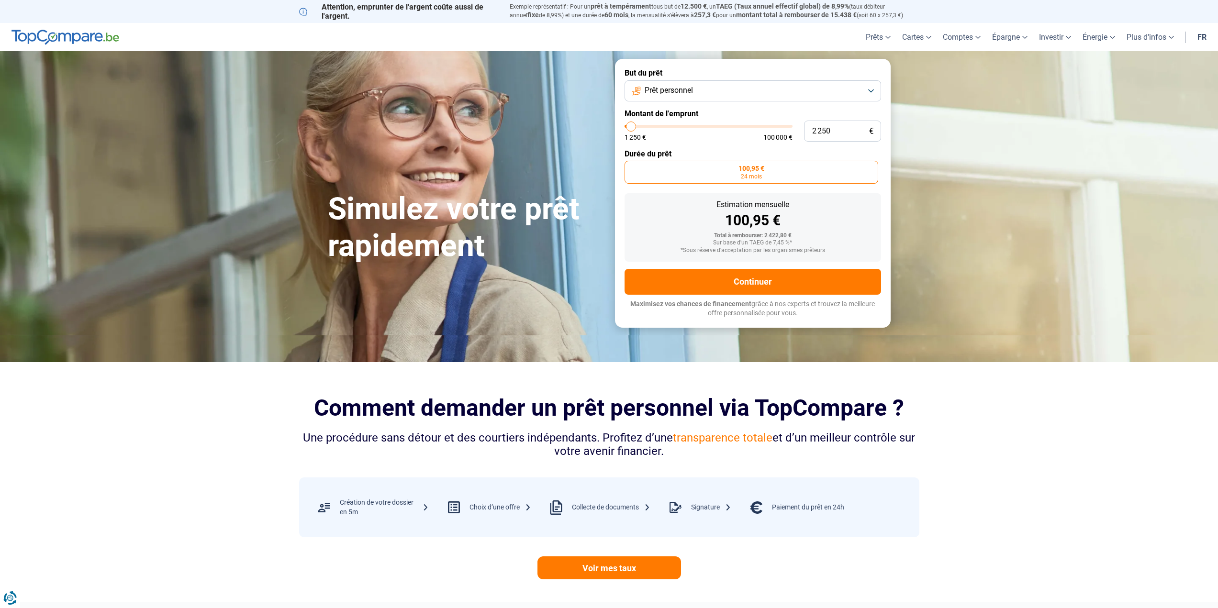
click at [45, 35] on img at bounding box center [65, 37] width 108 height 15
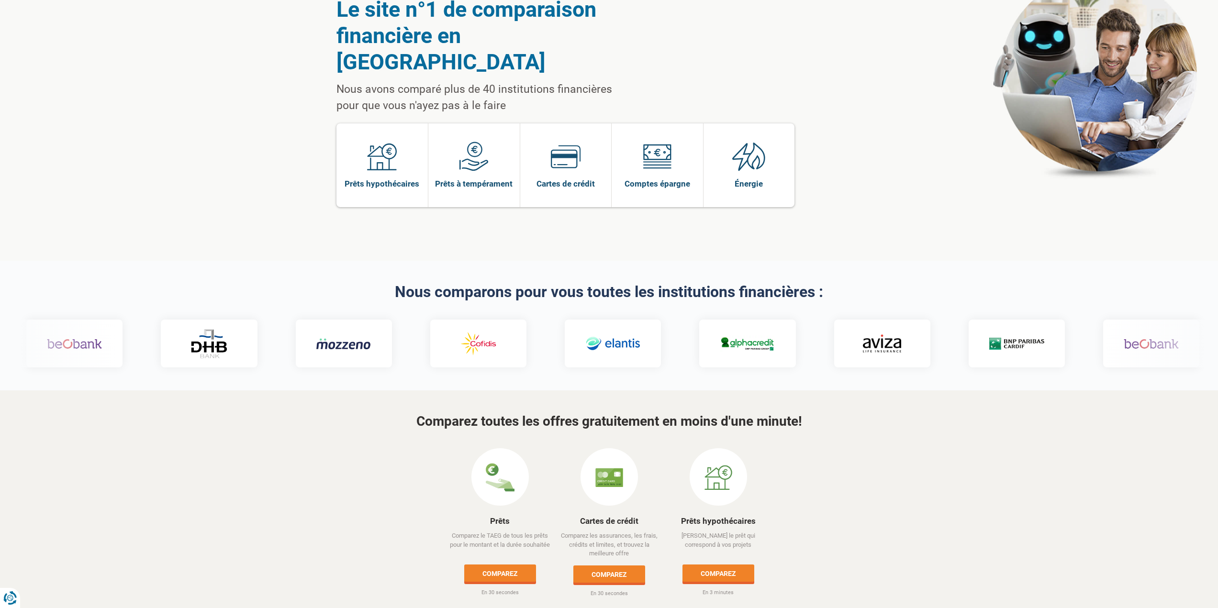
scroll to position [144, 0]
